Goal: Information Seeking & Learning: Learn about a topic

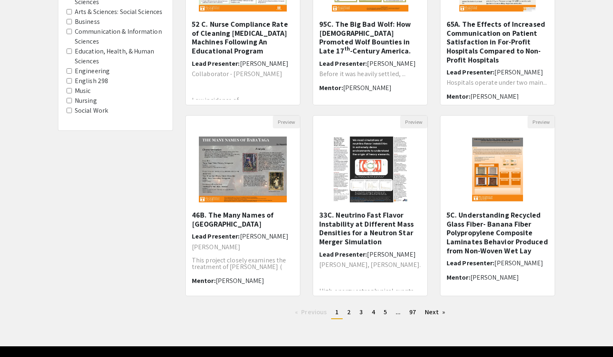
scroll to position [188, 0]
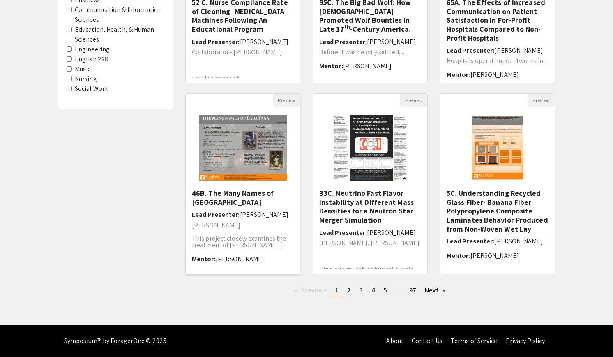
click at [230, 203] on h5 "46B. The Many Names of [GEOGRAPHIC_DATA]" at bounding box center [243, 198] width 102 height 18
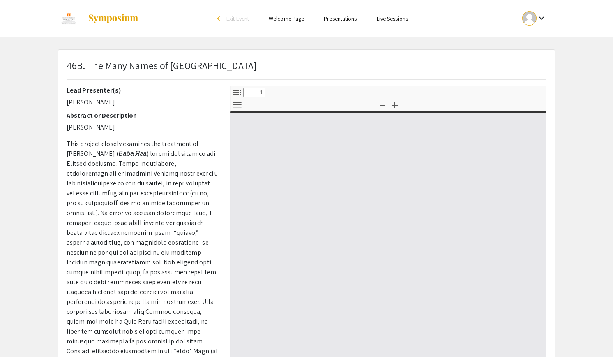
select select "custom"
type input "0"
select select "custom"
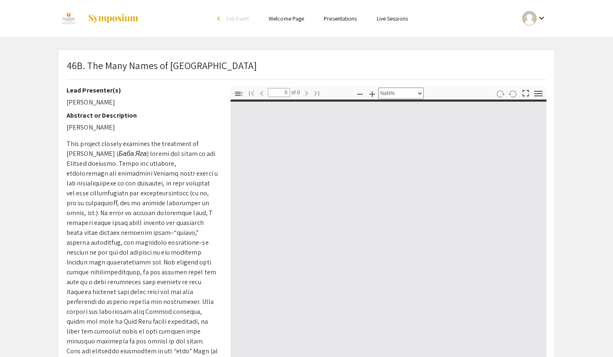
type input "1"
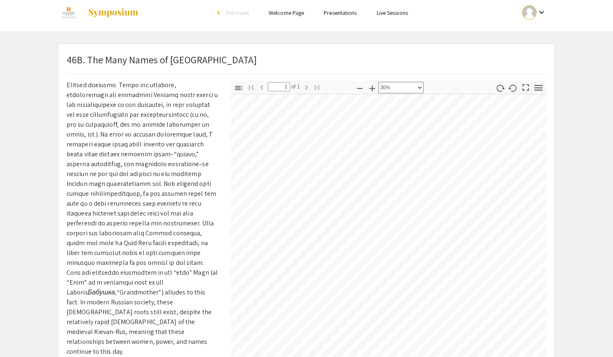
scroll to position [62, 15]
select select "custom"
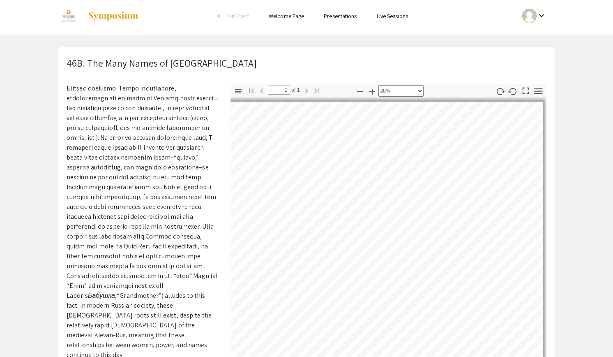
scroll to position [0, 0]
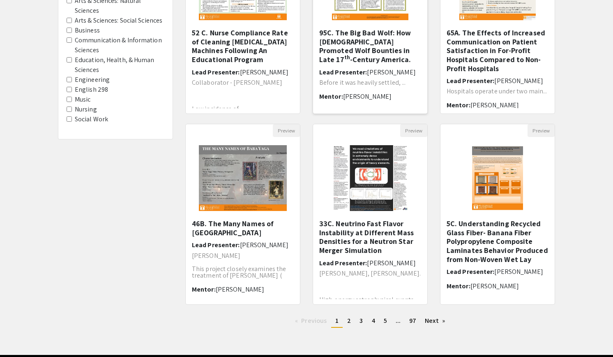
scroll to position [188, 0]
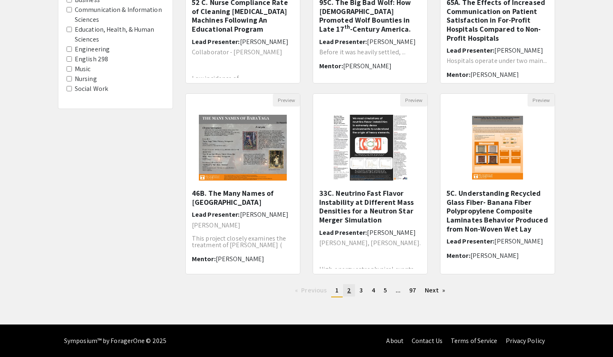
click at [350, 287] on span "2" at bounding box center [349, 290] width 4 height 9
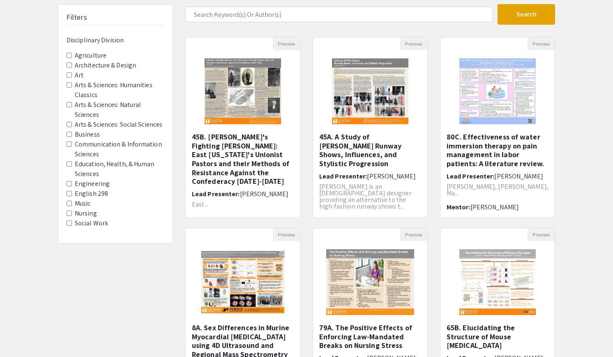
scroll to position [58, 0]
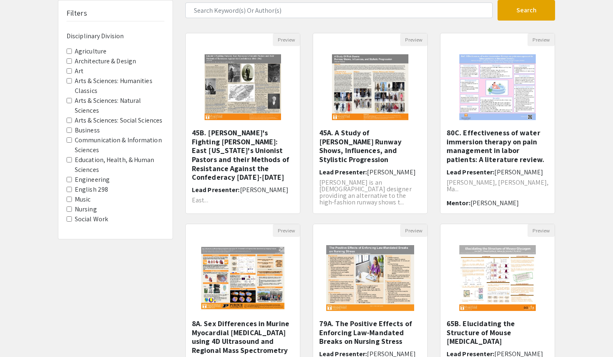
click at [350, 287] on img at bounding box center [370, 278] width 104 height 82
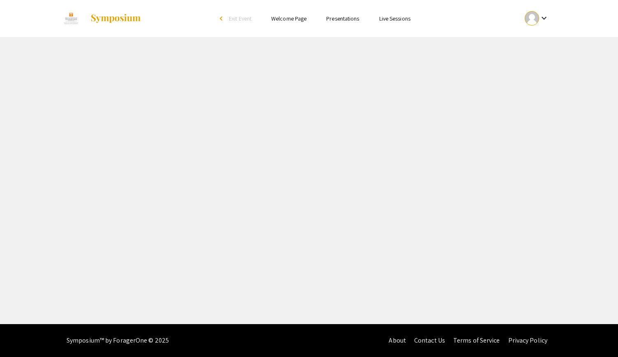
select select "custom"
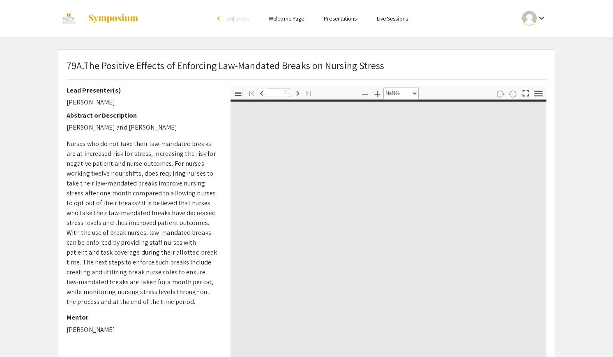
type input "0"
select select "custom"
type input "1"
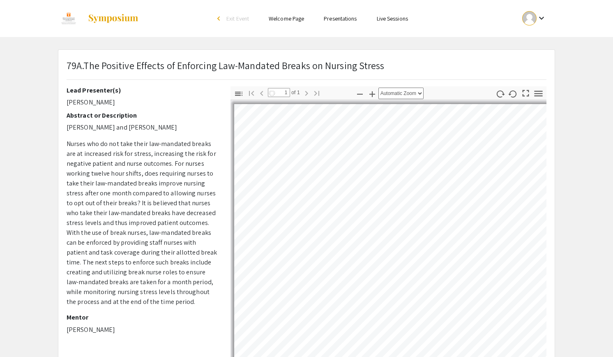
select select "auto"
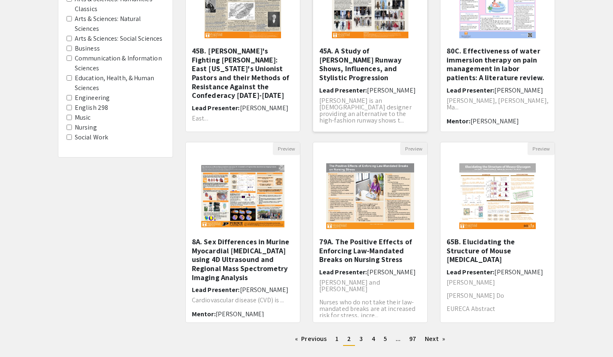
scroll to position [140, 0]
click at [233, 259] on h5 "8A. Sex Differences in Murine Myocardial [MEDICAL_DATA] using 4D Ultrasound and…" at bounding box center [243, 259] width 102 height 44
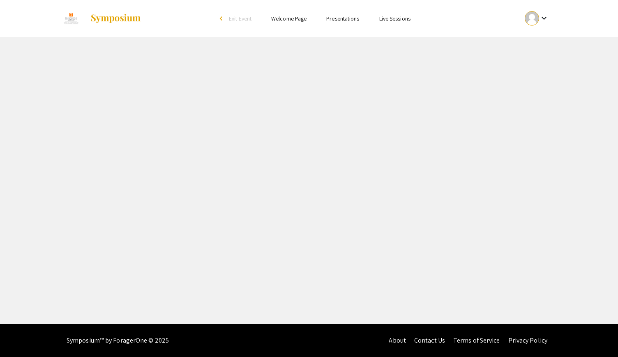
select select "custom"
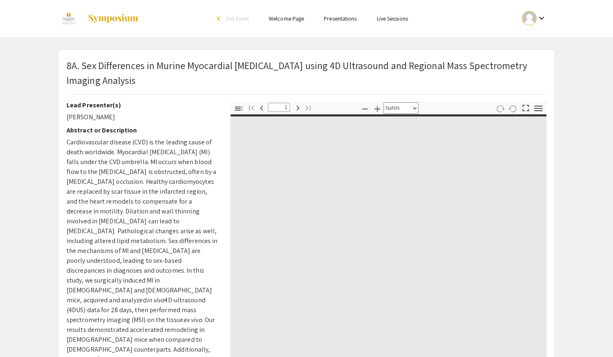
type input "0"
select select "custom"
type input "1"
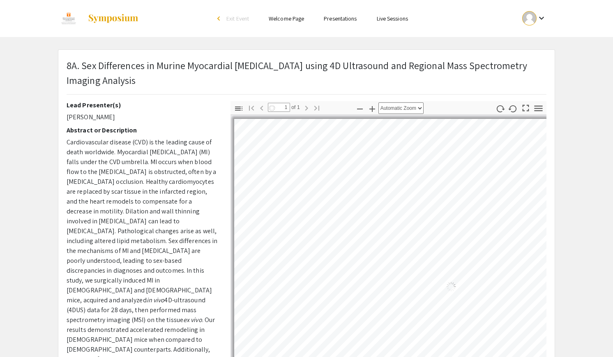
select select "auto"
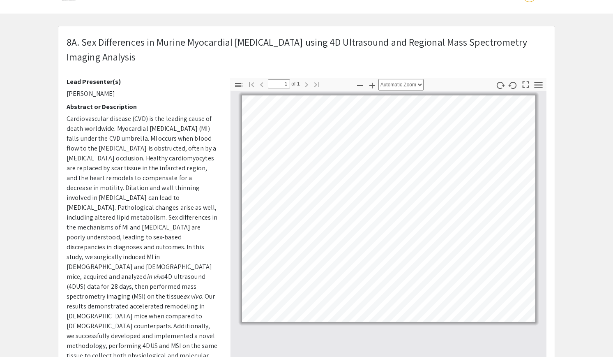
scroll to position [20, 0]
